Goal: Task Accomplishment & Management: Use online tool/utility

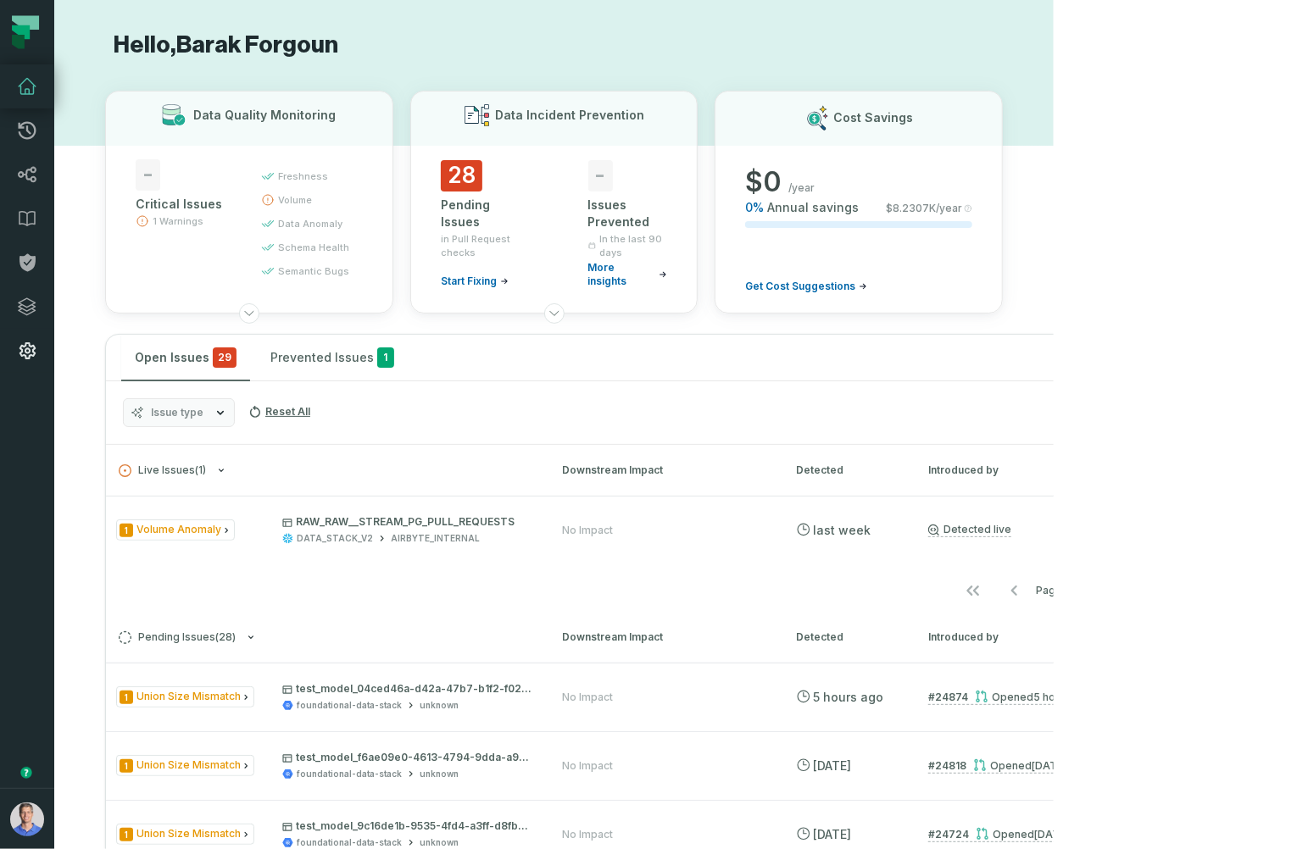
click at [29, 341] on icon at bounding box center [27, 351] width 20 height 20
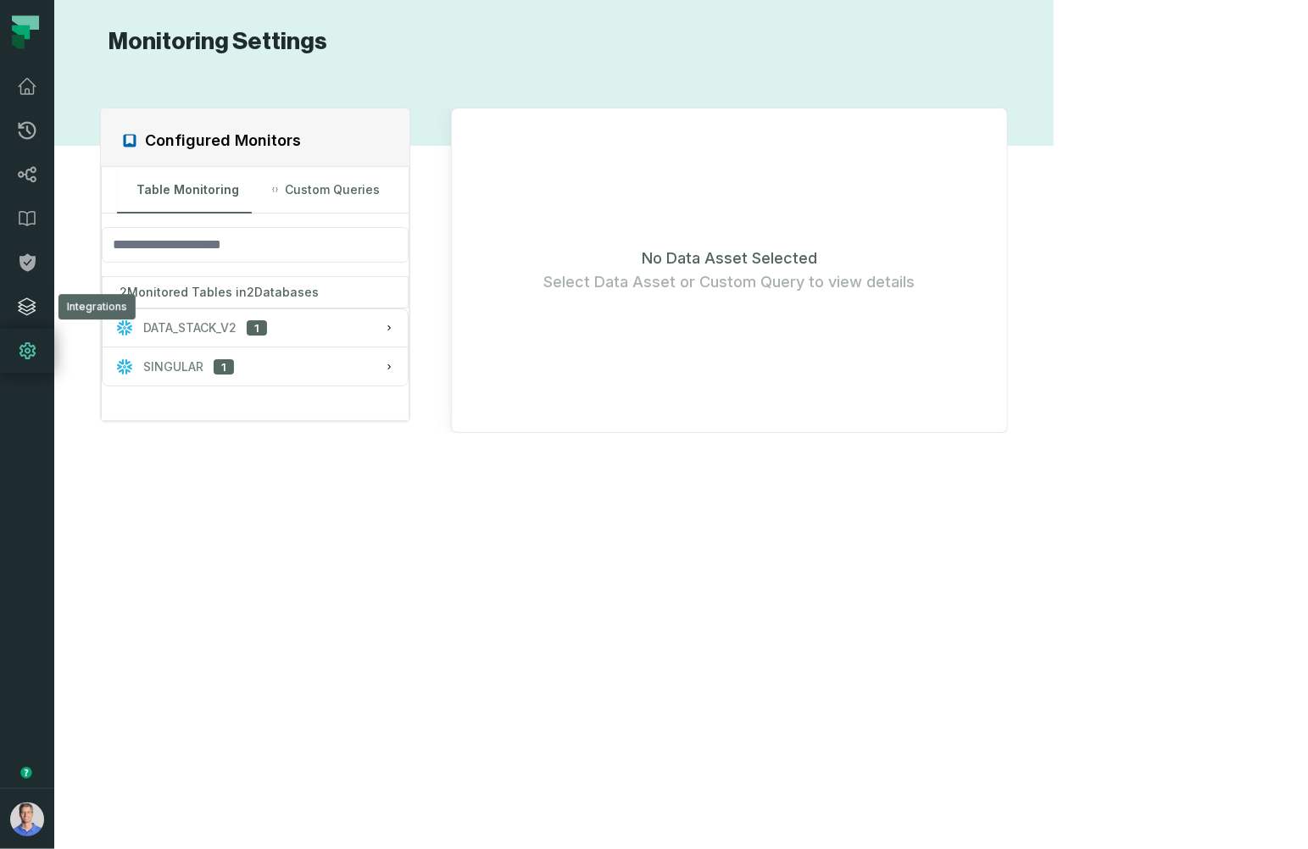
click at [36, 306] on icon at bounding box center [27, 307] width 20 height 20
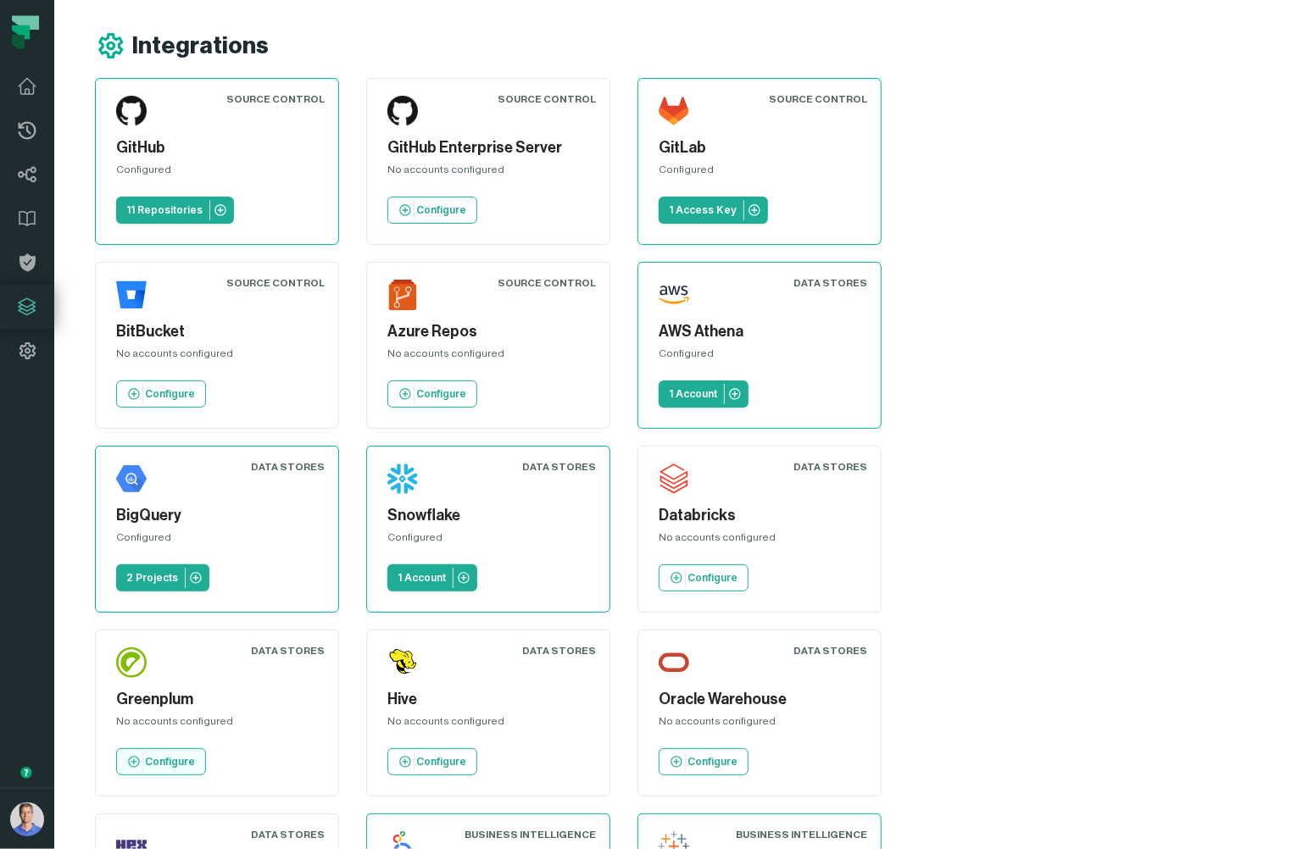
click at [195, 755] on p "Configure" at bounding box center [170, 762] width 50 height 14
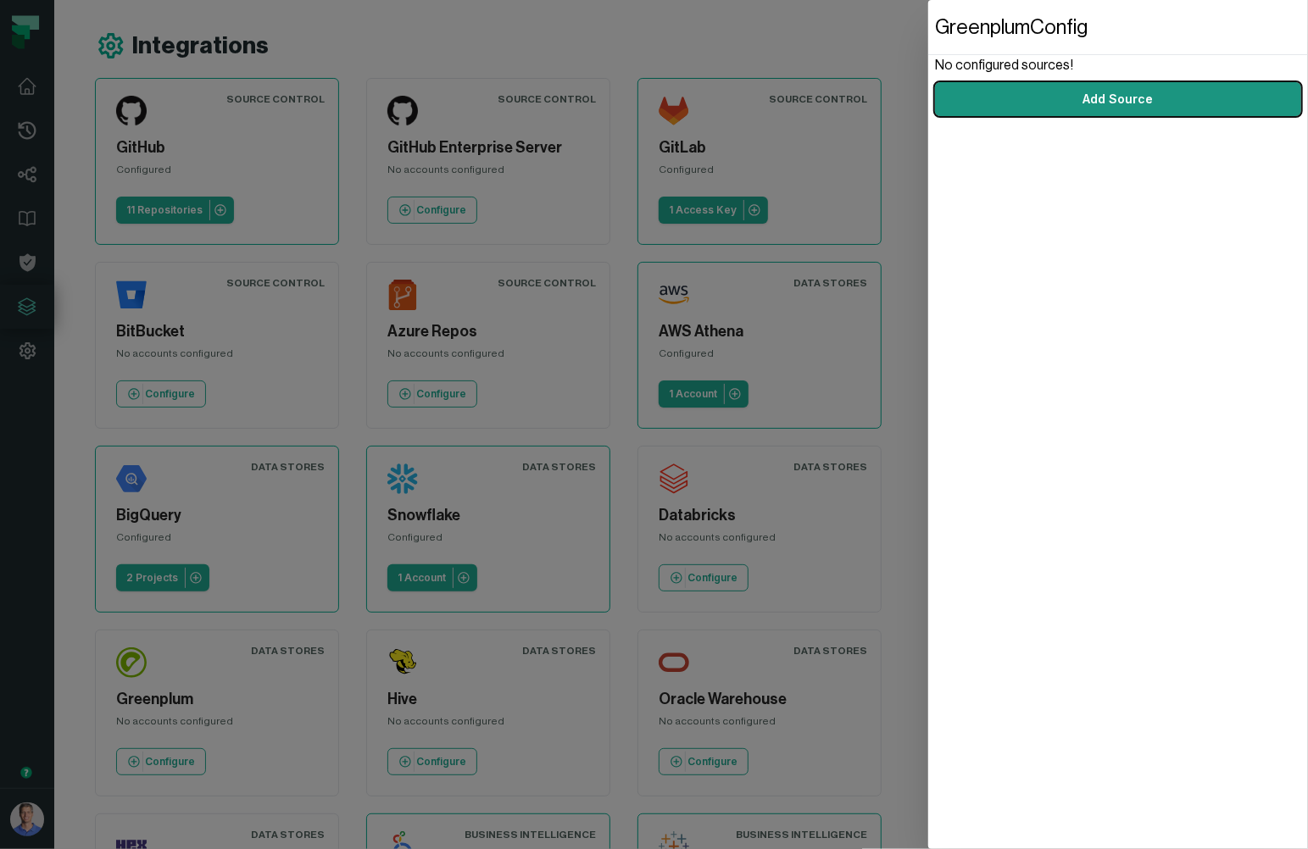
click at [1077, 107] on link "Add Source" at bounding box center [1118, 99] width 366 height 34
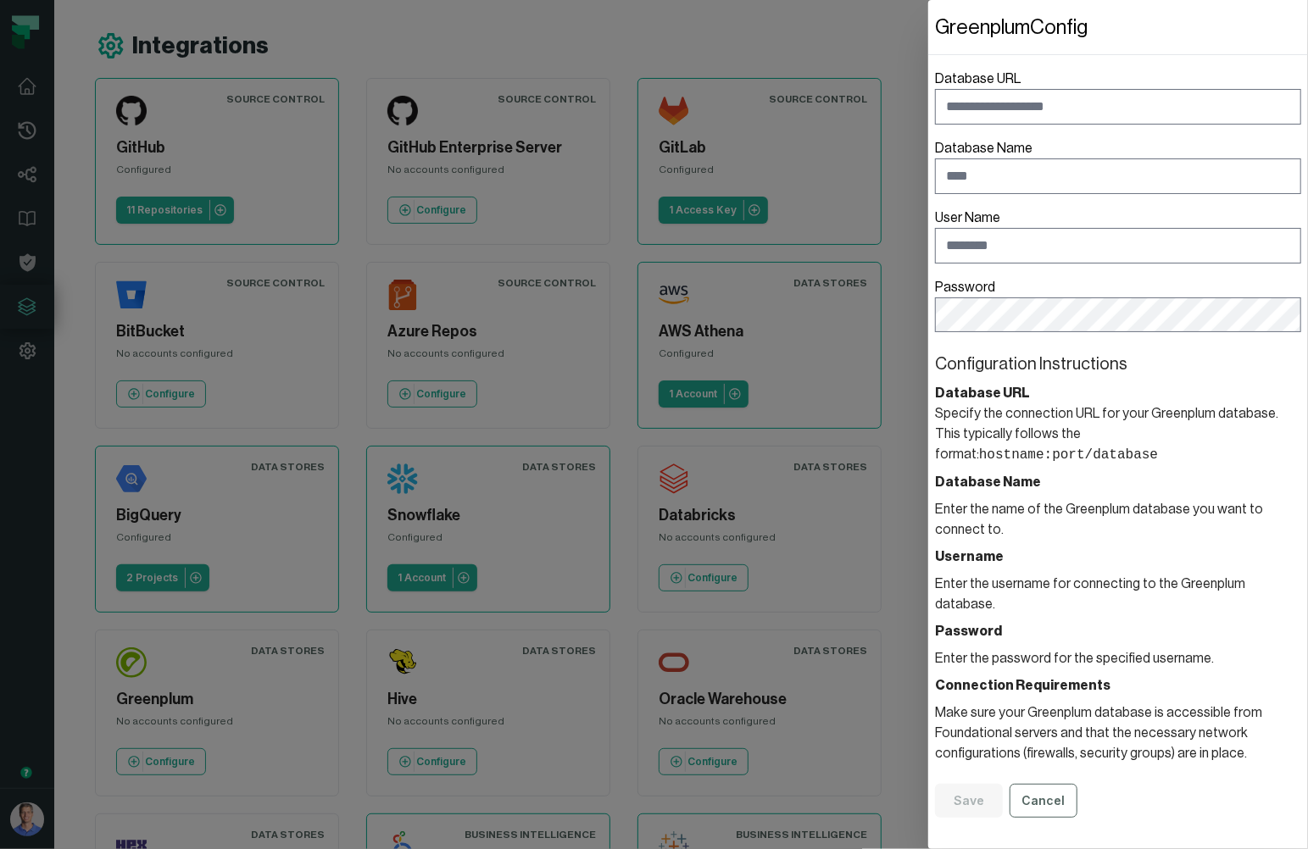
click at [928, 33] on dialog "Greenplum Config Database URL Database Name User Name Password Configuration In…" at bounding box center [1118, 424] width 380 height 849
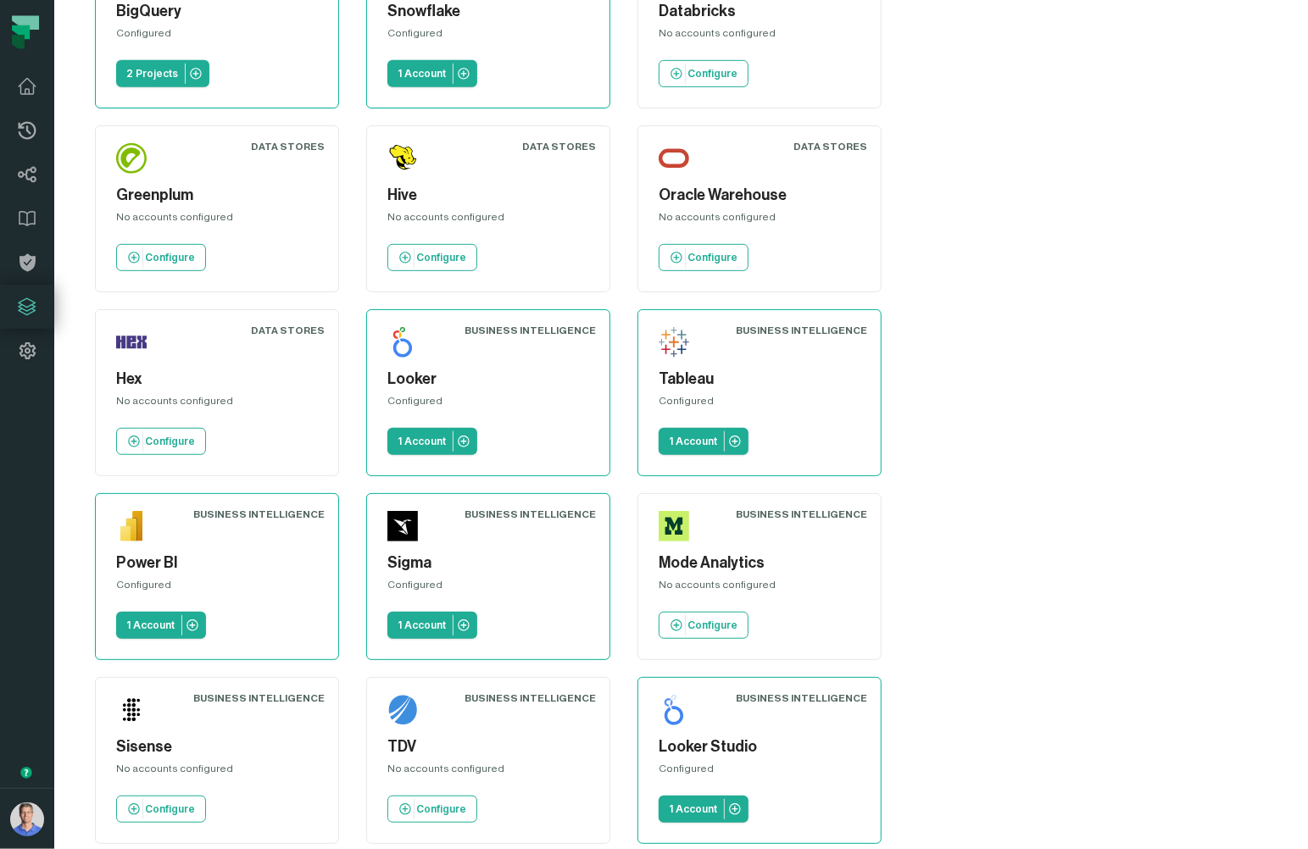
scroll to position [486, 0]
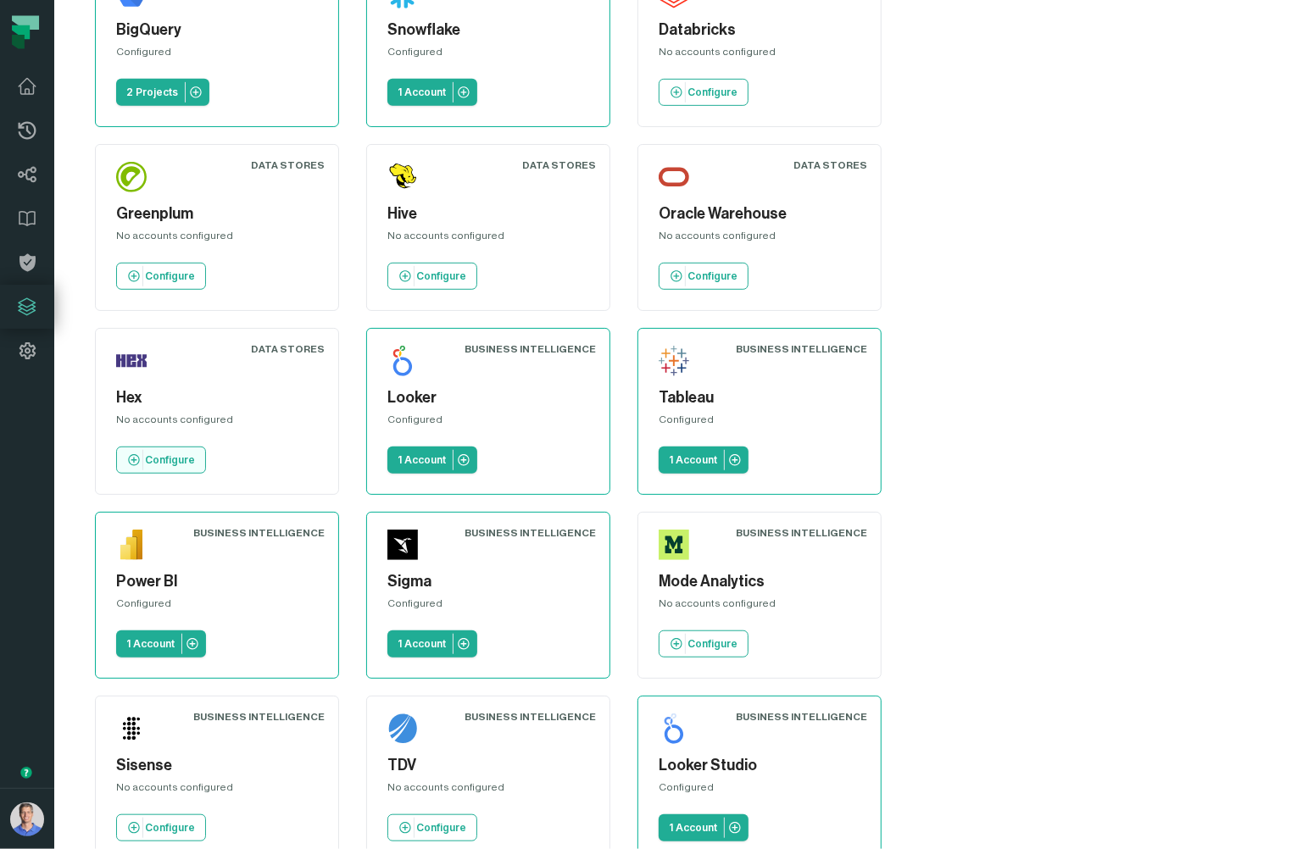
click at [154, 447] on link "Configure" at bounding box center [161, 460] width 90 height 27
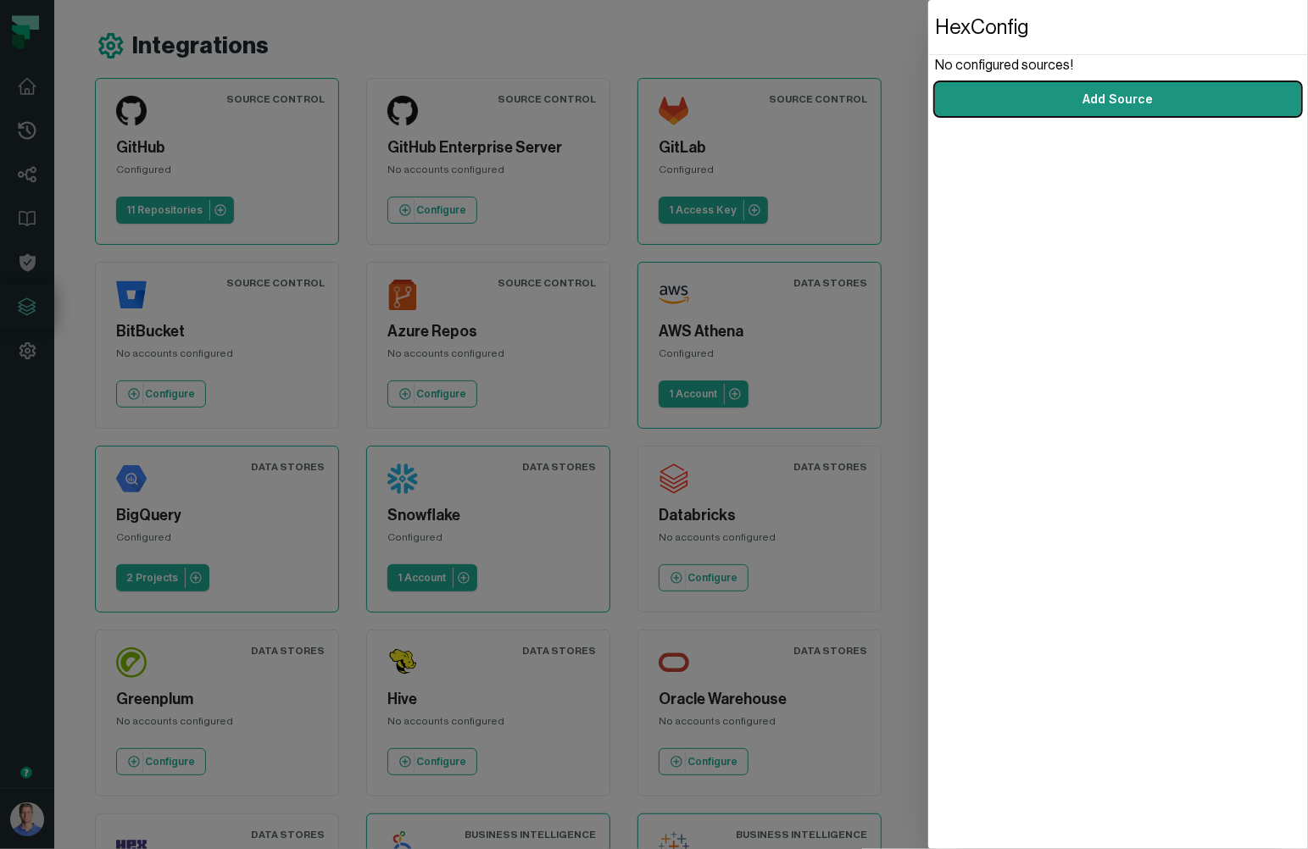
click at [1102, 98] on link "Add Source" at bounding box center [1118, 99] width 366 height 34
